Goal: Use online tool/utility: Utilize a website feature to perform a specific function

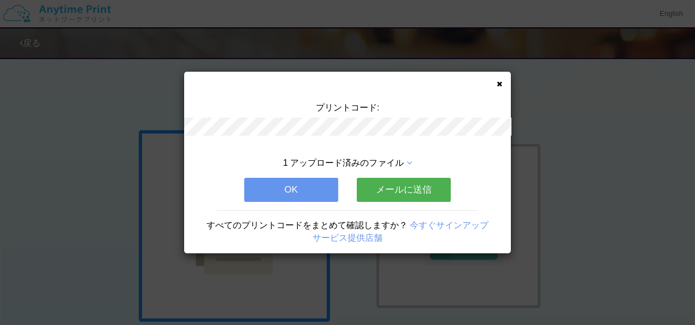
click at [274, 199] on button "OK" at bounding box center [291, 190] width 94 height 24
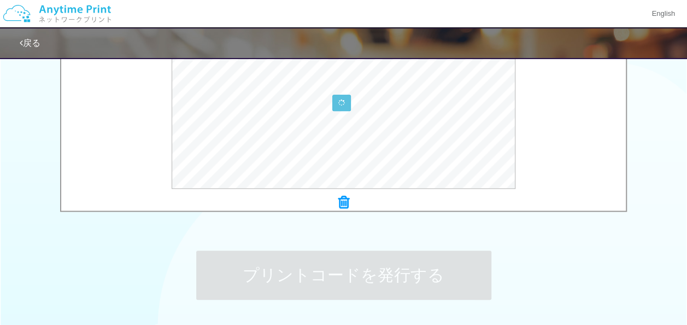
scroll to position [437, 0]
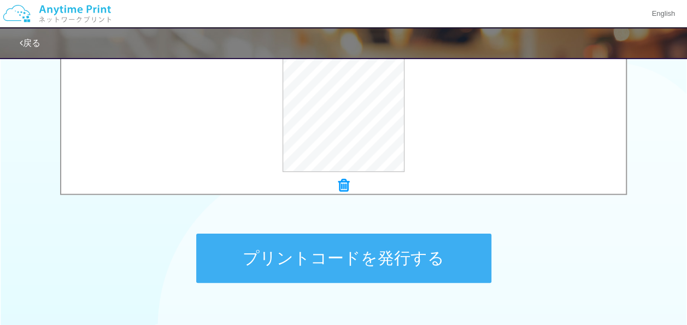
click at [297, 246] on button "プリントコードを発行する" at bounding box center [343, 257] width 295 height 49
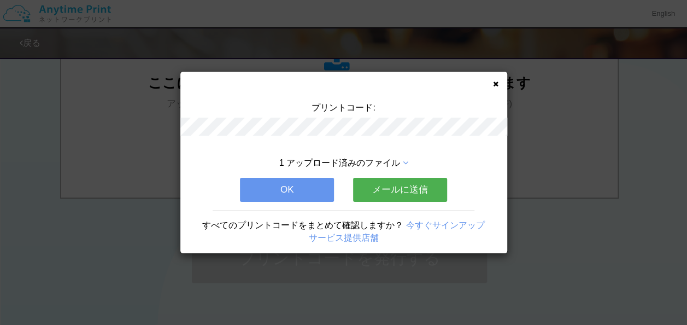
scroll to position [0, 0]
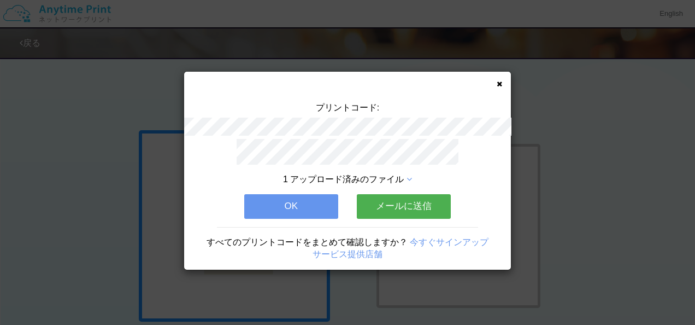
click at [301, 198] on button "OK" at bounding box center [291, 206] width 94 height 24
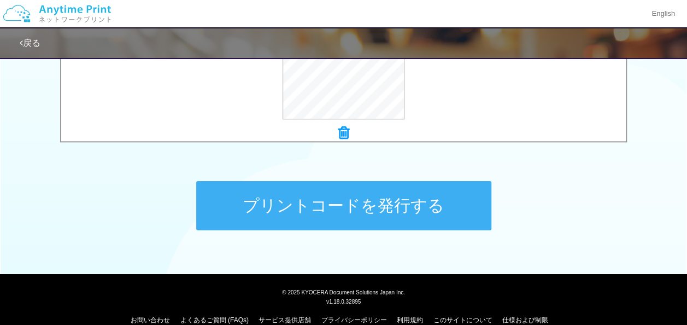
scroll to position [492, 0]
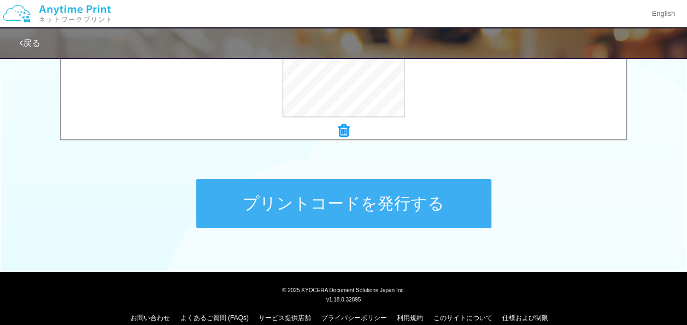
click at [315, 203] on button "プリントコードを発行する" at bounding box center [343, 203] width 295 height 49
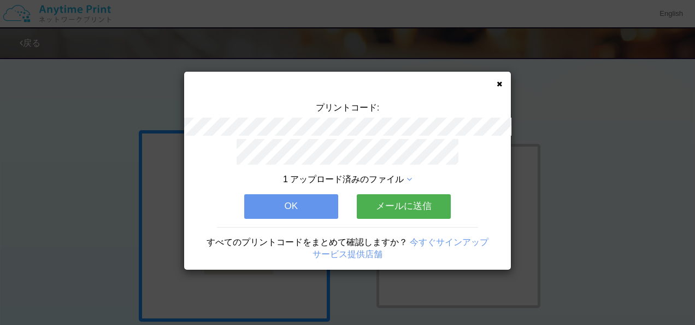
click at [327, 196] on button "OK" at bounding box center [291, 206] width 94 height 24
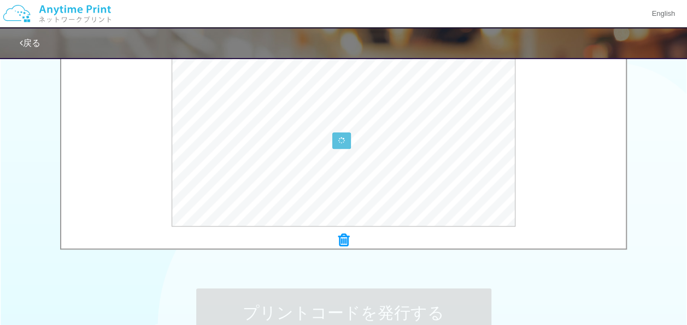
scroll to position [492, 0]
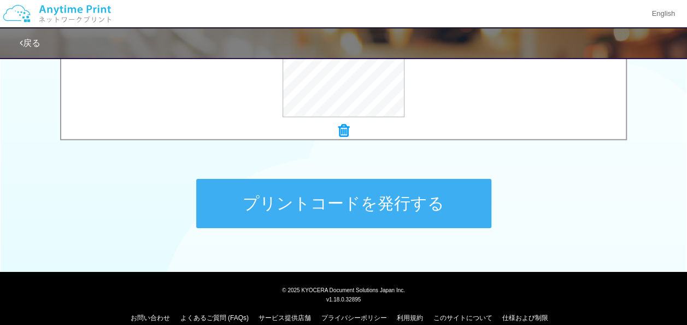
click at [321, 202] on button "プリントコードを発行する" at bounding box center [343, 203] width 295 height 49
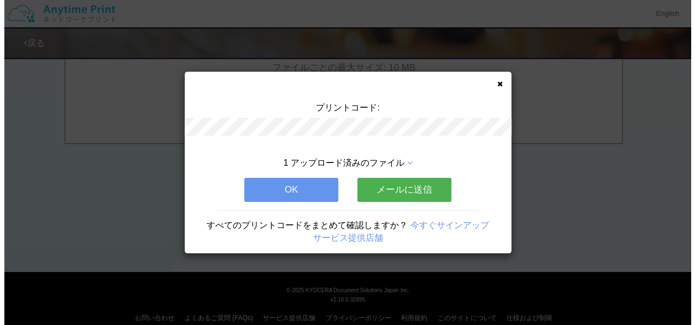
scroll to position [0, 0]
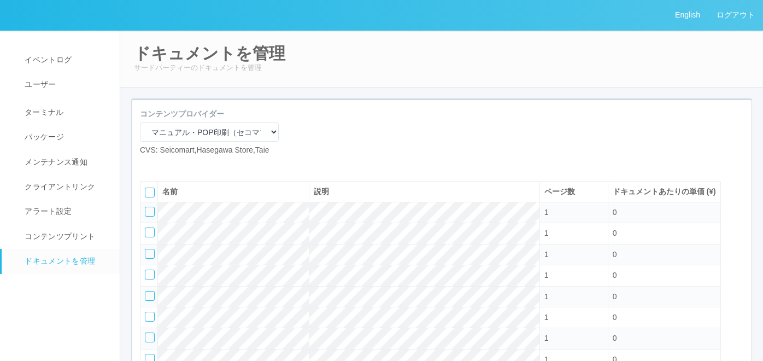
select select "92e33cfa-a397-43d0-aeaa-8a96cbdf4d79"
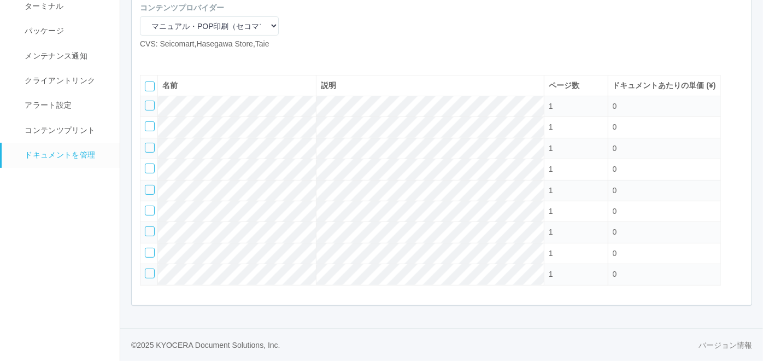
click at [164, 58] on icon at bounding box center [164, 58] width 0 height 0
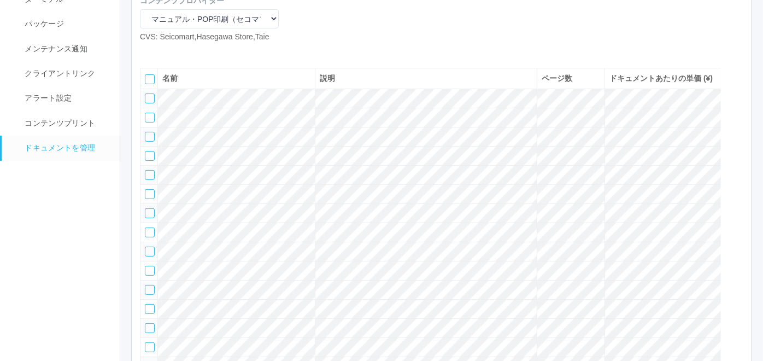
click at [164, 51] on icon at bounding box center [164, 51] width 0 height 0
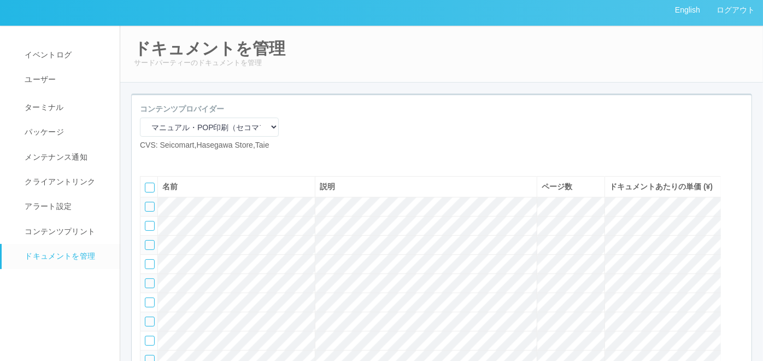
scroll to position [0, 0]
